Goal: Find specific page/section: Find specific page/section

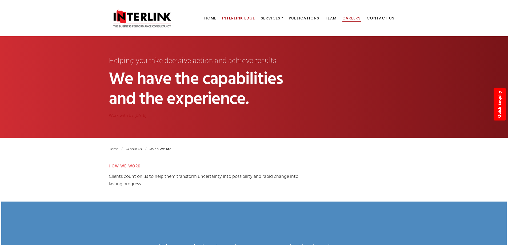
click at [353, 17] on span "Careers" at bounding box center [352, 17] width 18 height 5
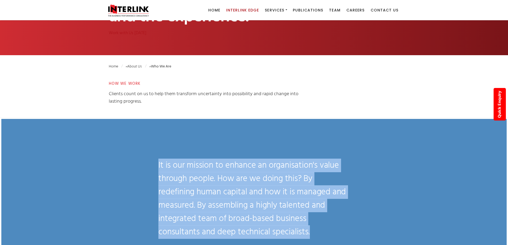
drag, startPoint x: 55, startPoint y: 242, endPoint x: 0, endPoint y: 256, distance: 56.8
